Goal: Find specific fact: Find specific fact

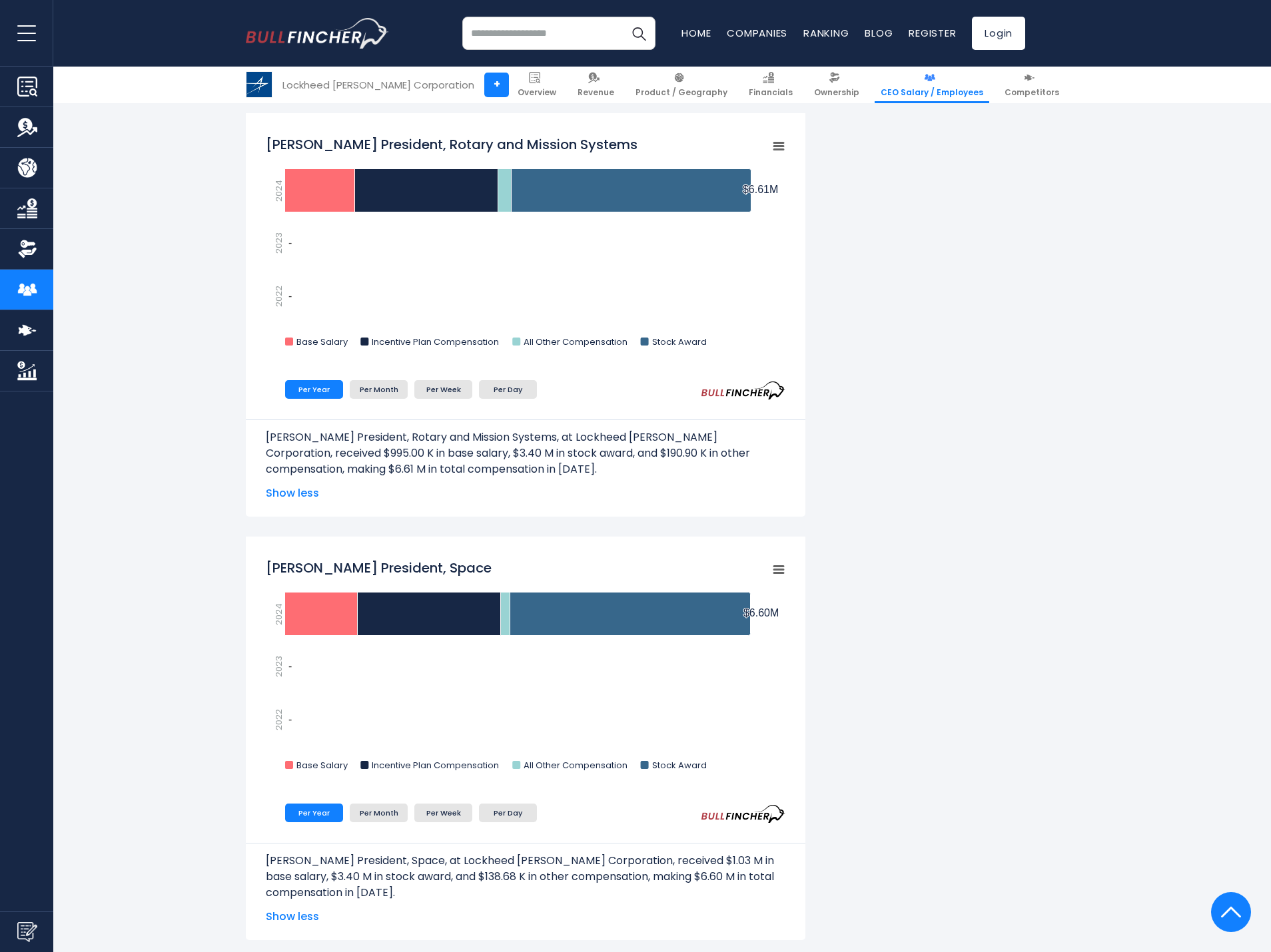
scroll to position [1731, 0]
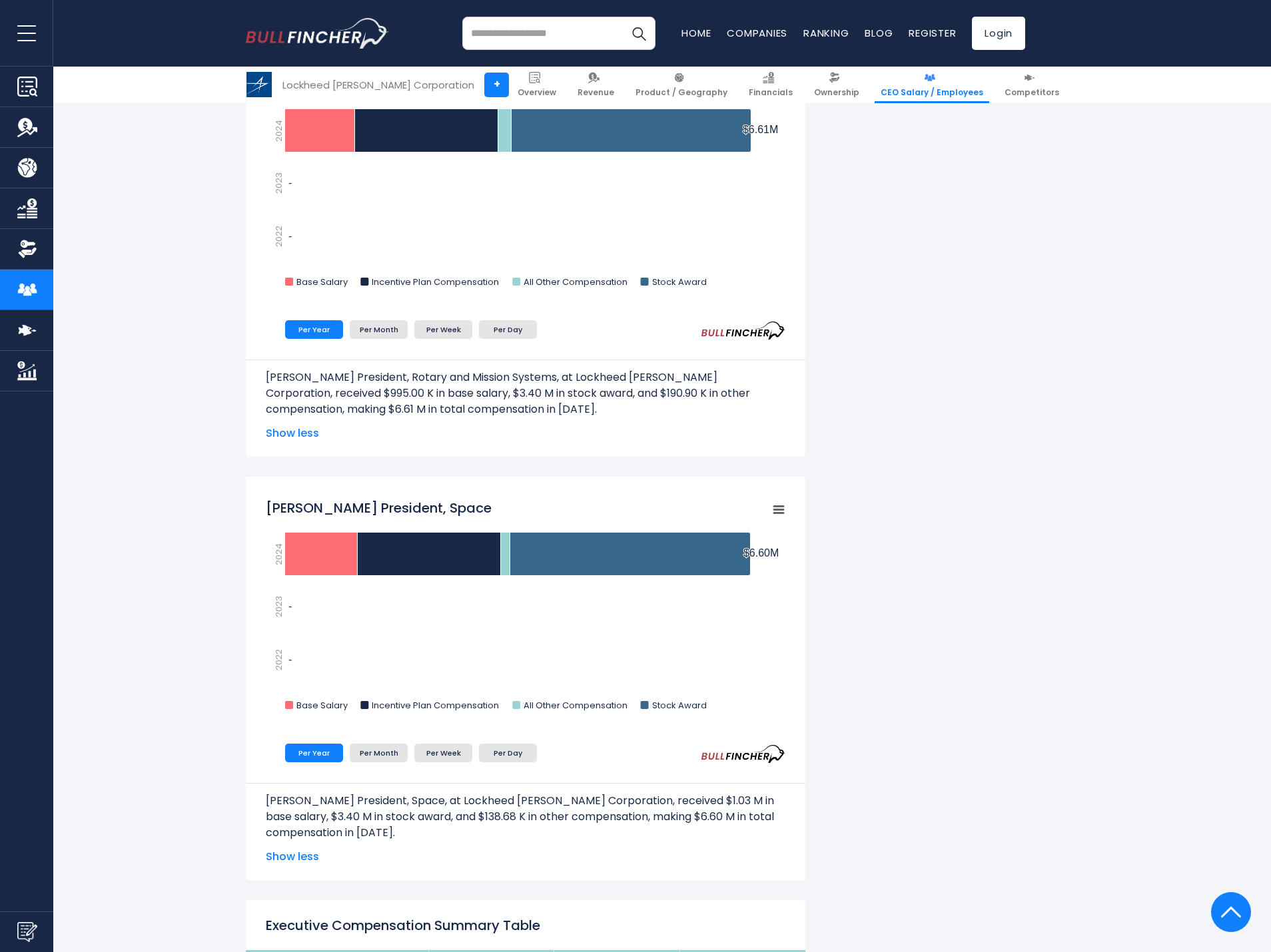
click at [1076, 725] on div "Lockheed [PERSON_NAME] Corporation's CEO Salary Lockheed [PERSON_NAME] Corporat…" at bounding box center [636, 743] width 1271 height 4355
click at [373, 758] on li "Per Month" at bounding box center [379, 753] width 58 height 18
click at [450, 757] on li "Per Week" at bounding box center [444, 753] width 58 height 18
click at [495, 759] on li "Per Day" at bounding box center [508, 753] width 58 height 18
click at [461, 759] on li "Per Week" at bounding box center [444, 753] width 58 height 18
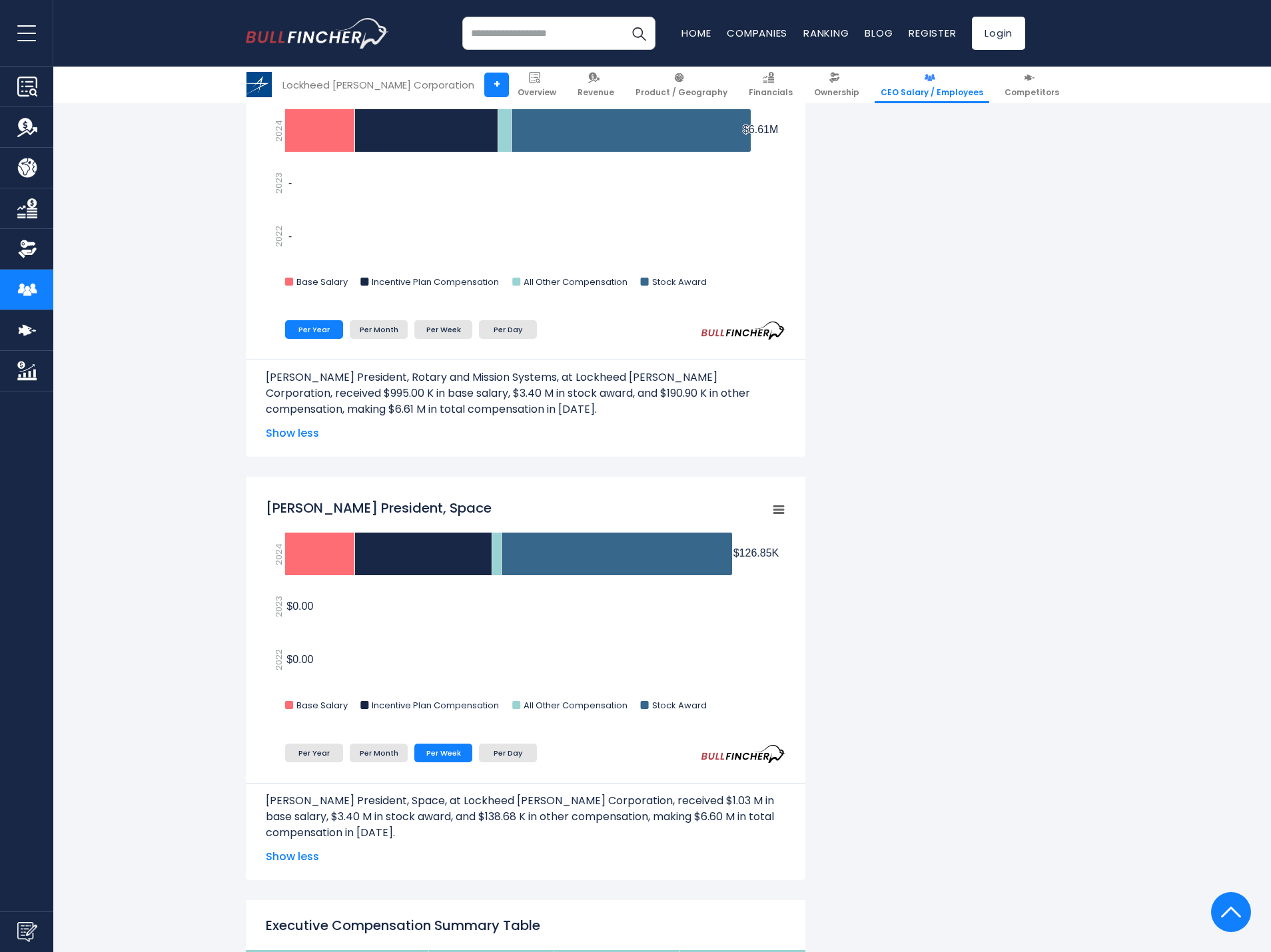
click at [989, 542] on div "Lockheed [PERSON_NAME] Corporation's CEO Salary Lockheed [PERSON_NAME] Corporat…" at bounding box center [636, 710] width 780 height 4288
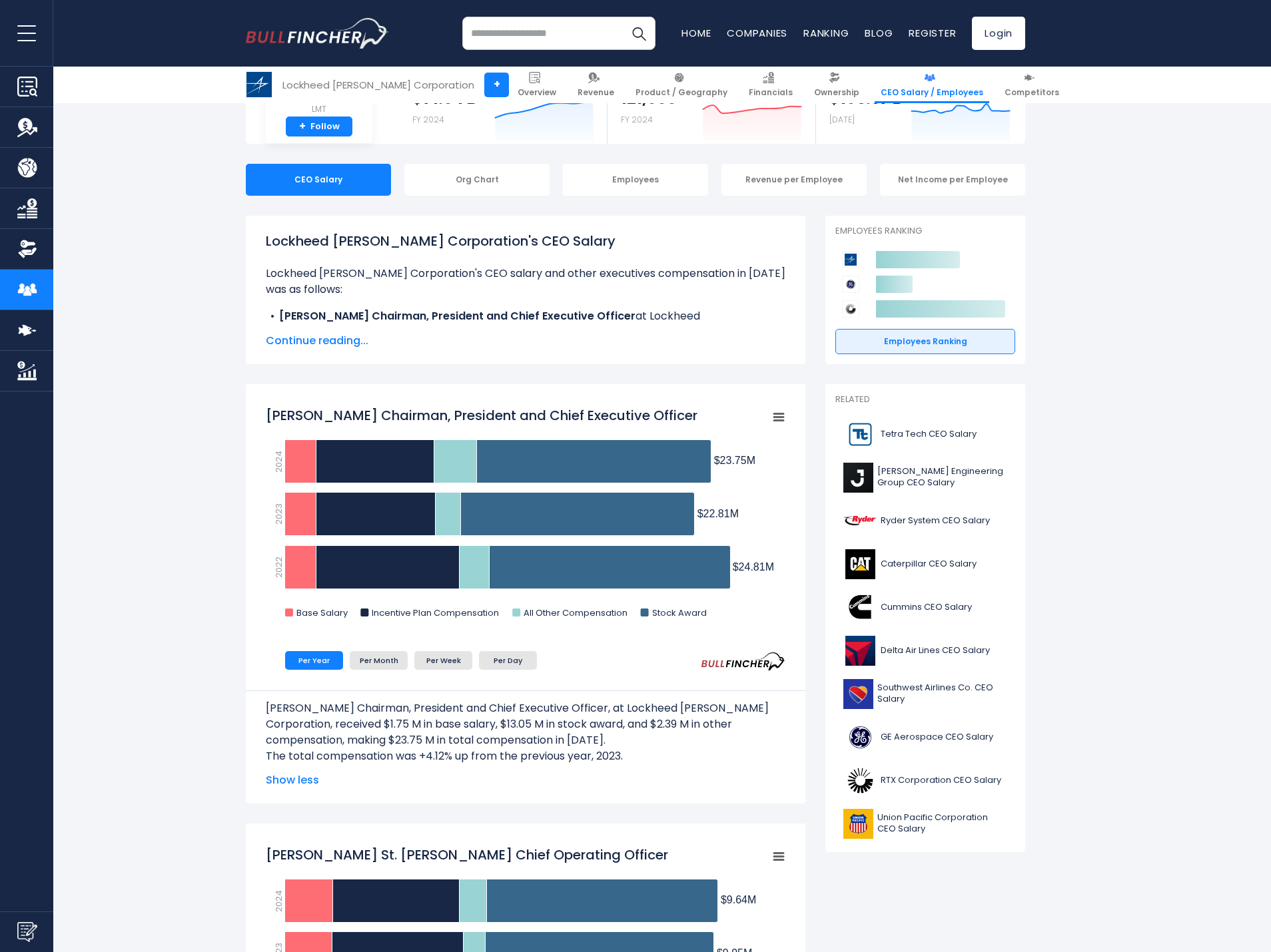
scroll to position [199, 0]
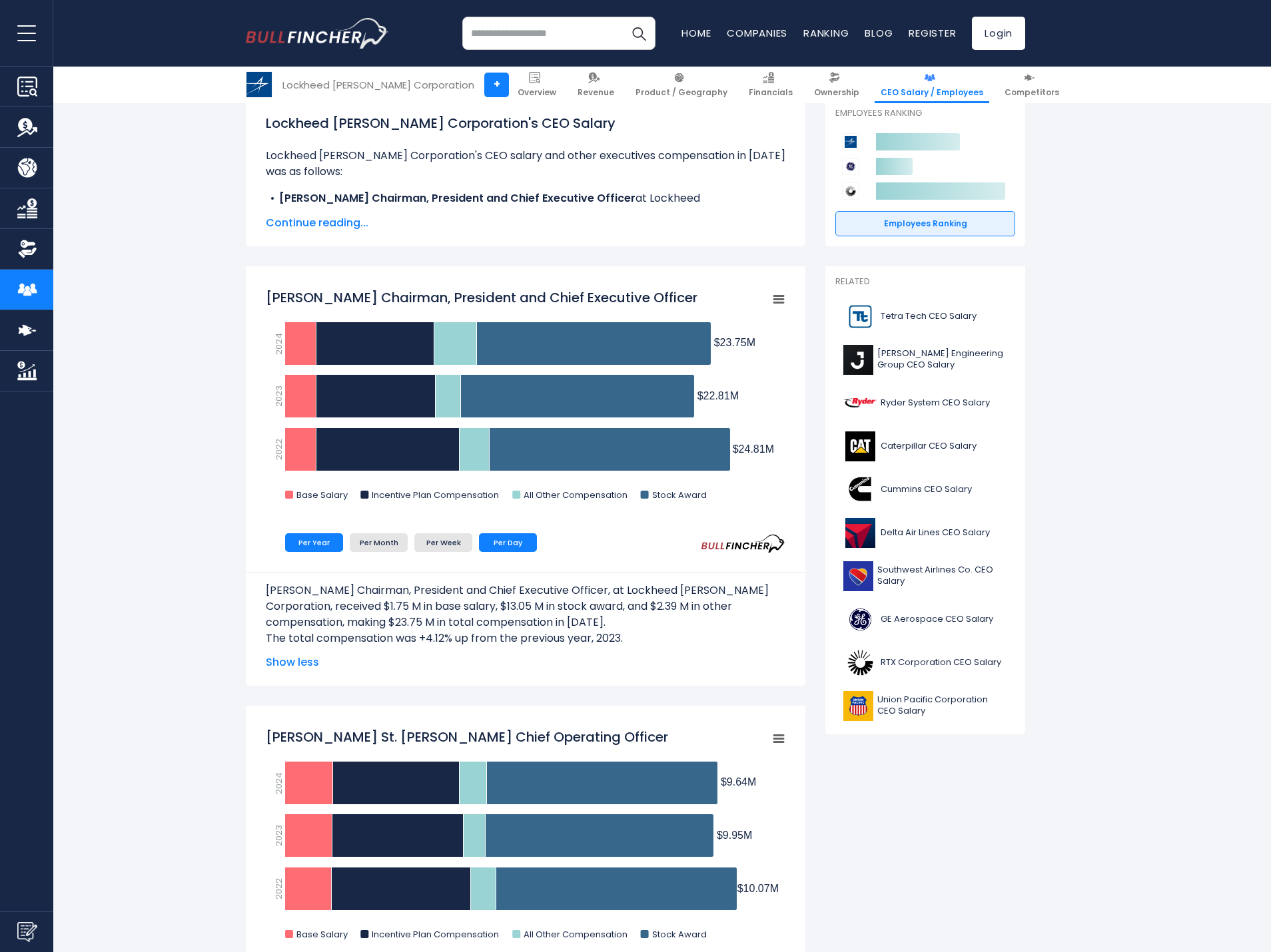
click at [520, 545] on li "Per Day" at bounding box center [508, 542] width 58 height 18
click at [451, 537] on li "Per Week" at bounding box center [444, 542] width 58 height 18
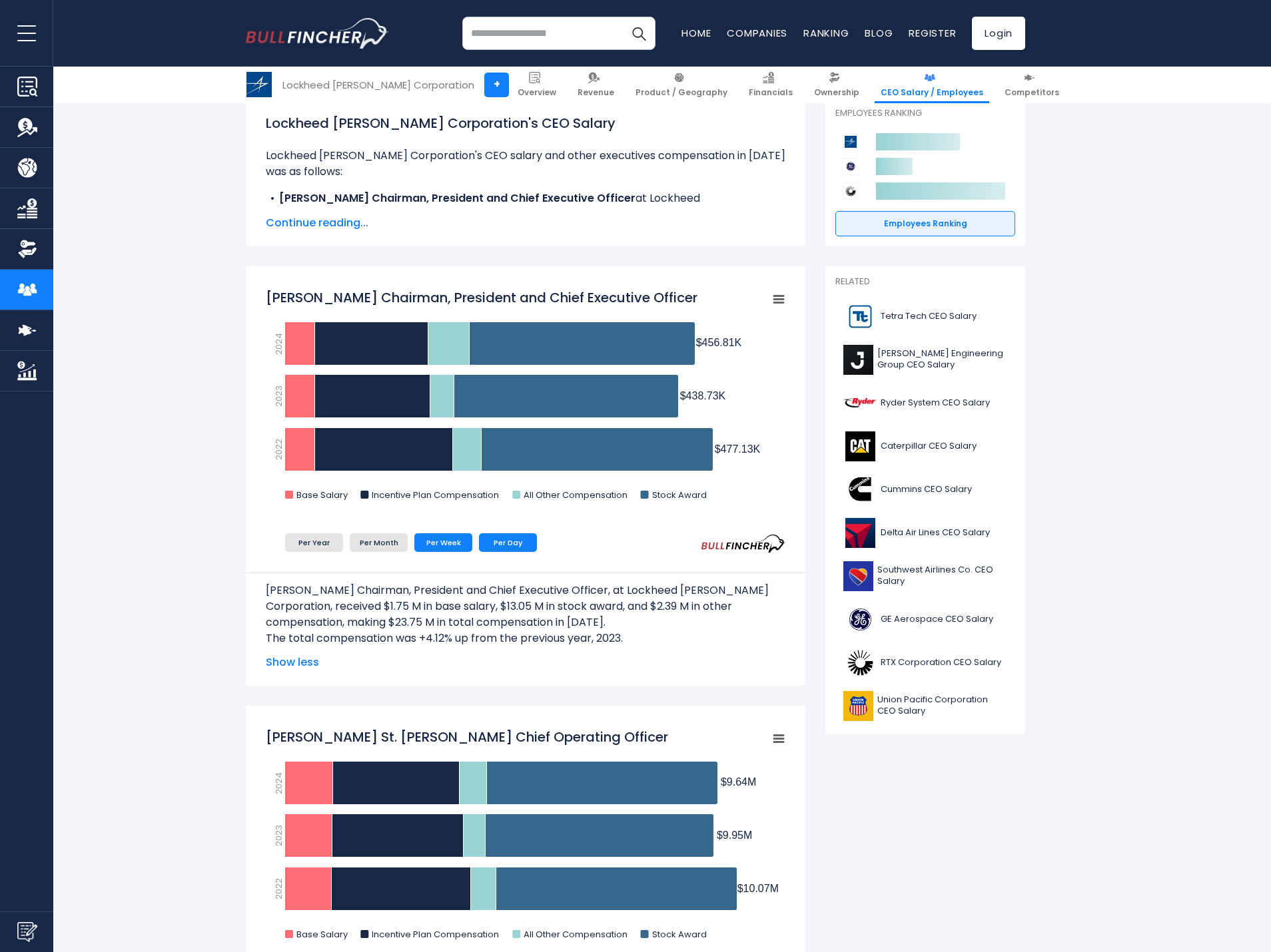
click at [511, 544] on li "Per Day" at bounding box center [508, 542] width 58 height 18
